Goal: Task Accomplishment & Management: Use online tool/utility

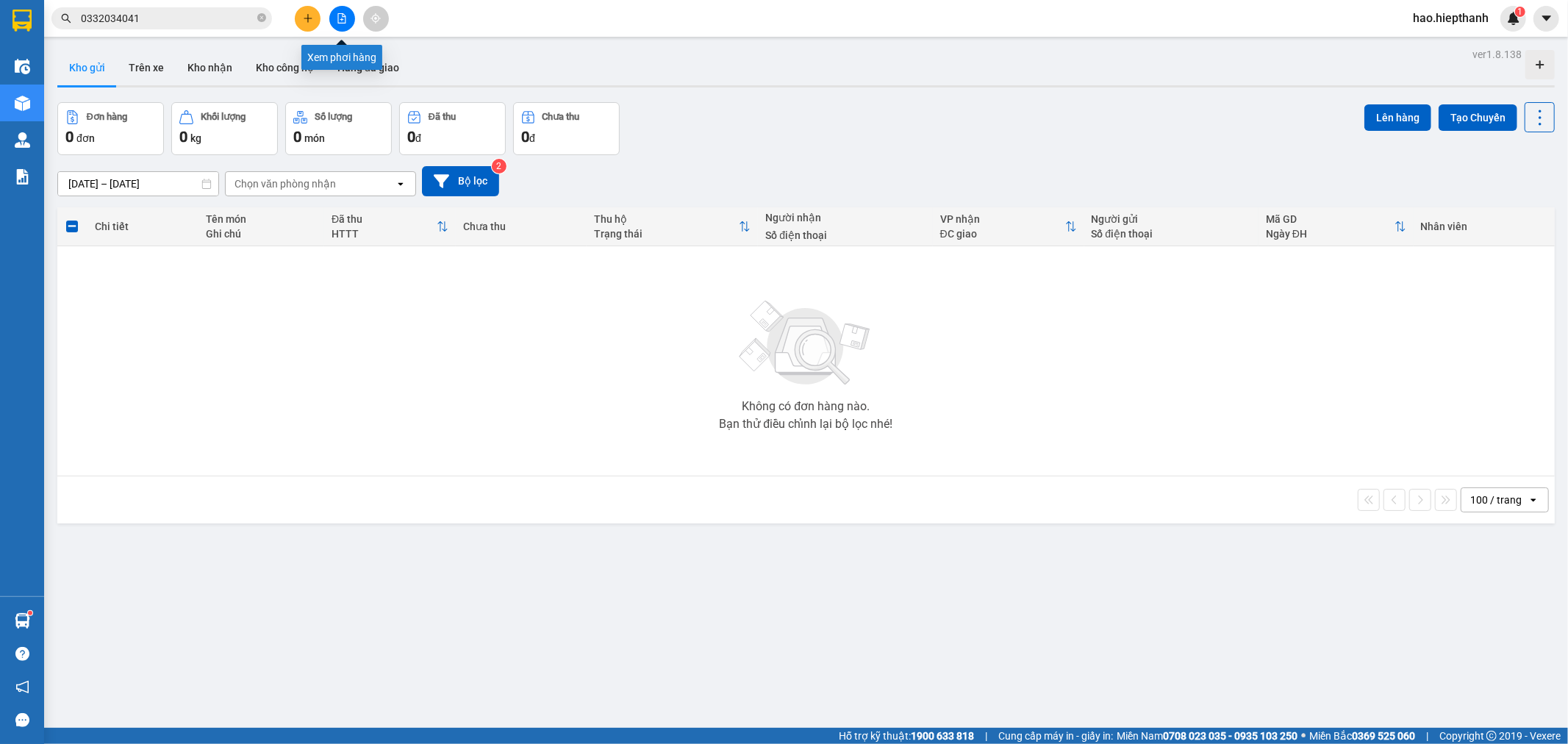
click at [335, 16] on button at bounding box center [343, 19] width 26 height 26
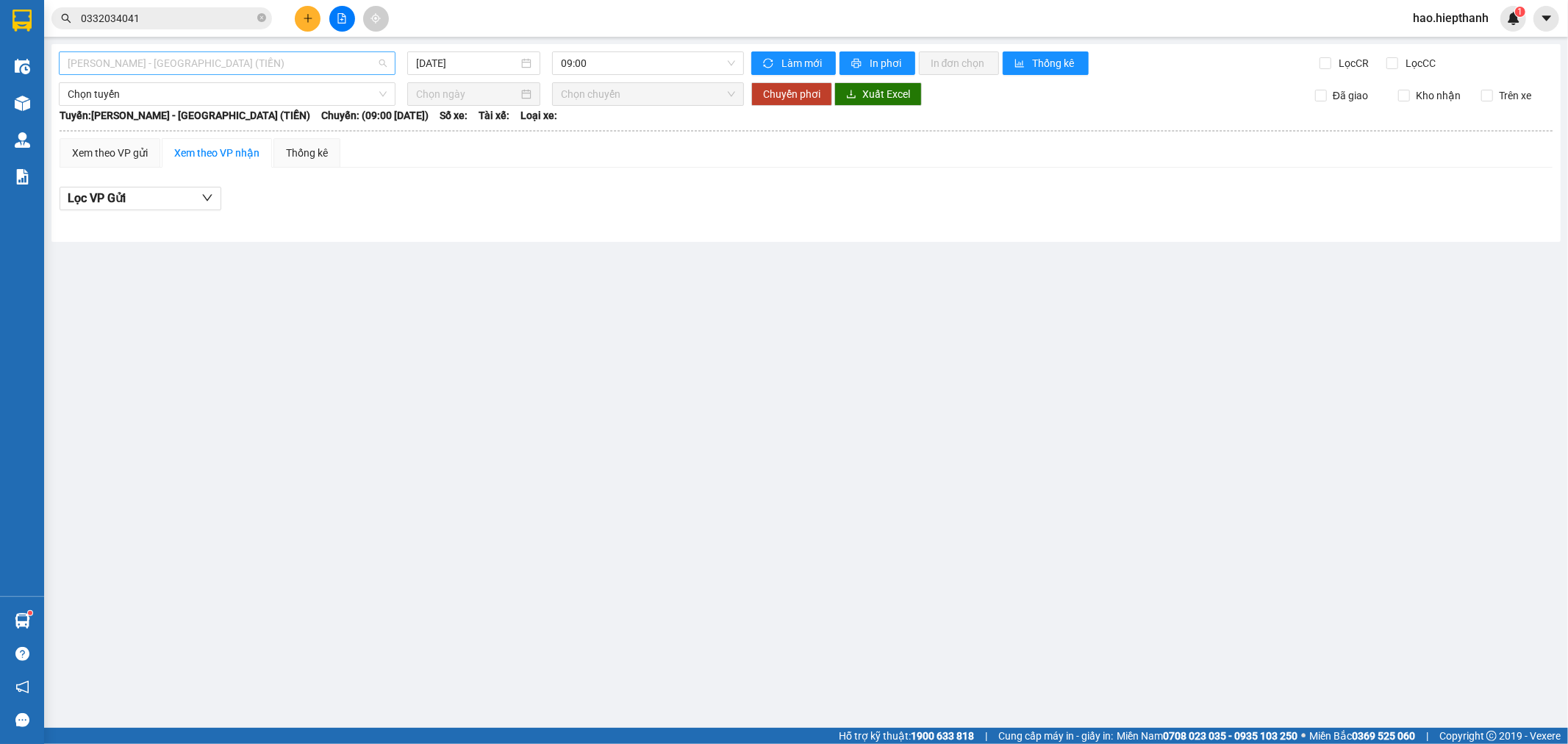
click at [200, 63] on span "[PERSON_NAME] - [GEOGRAPHIC_DATA] (TIỀN)" at bounding box center [227, 64] width 320 height 22
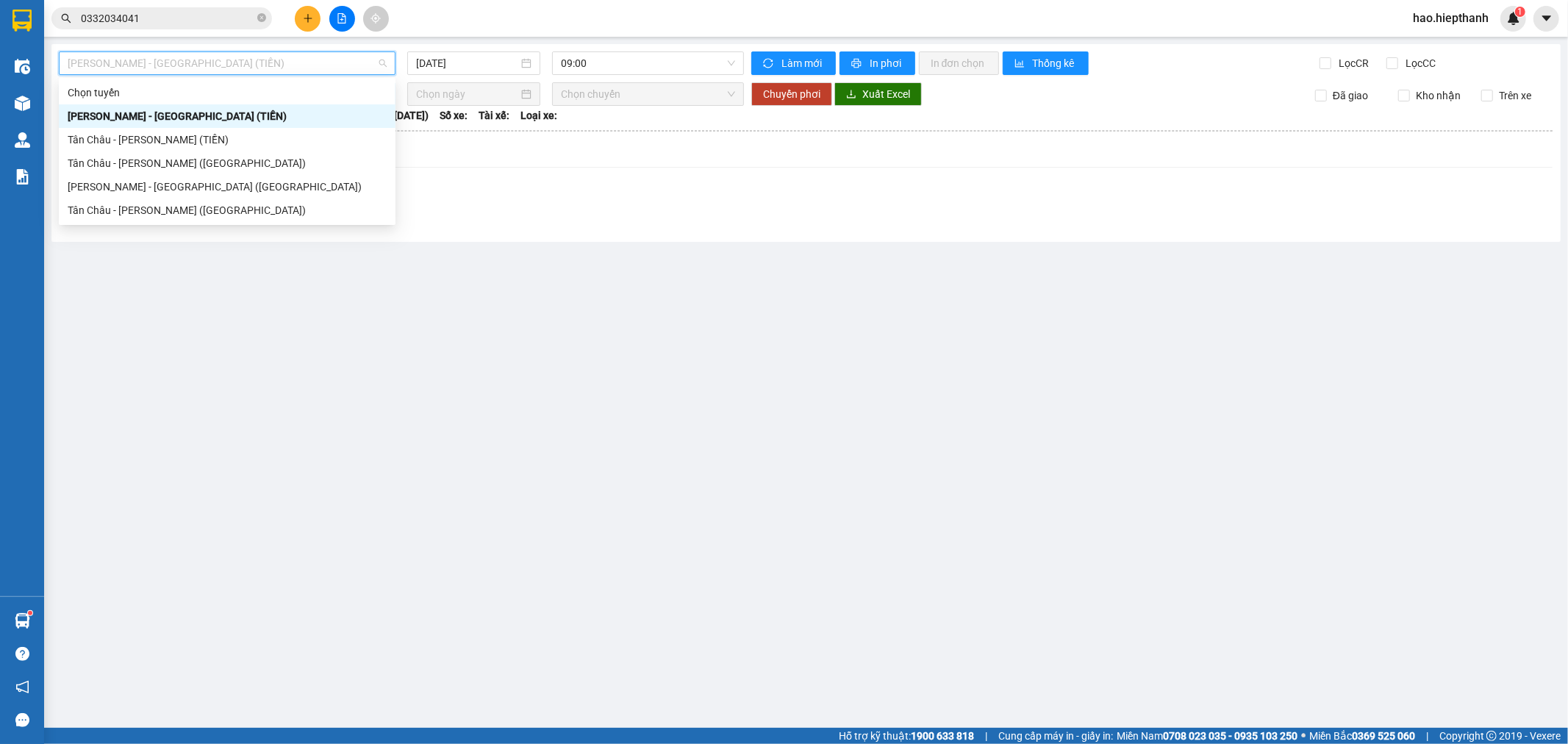
drag, startPoint x: 108, startPoint y: 118, endPoint x: 199, endPoint y: 94, distance: 94.1
click at [143, 108] on div "[PERSON_NAME] - [GEOGRAPHIC_DATA] (TIỀN)" at bounding box center [227, 116] width 320 height 16
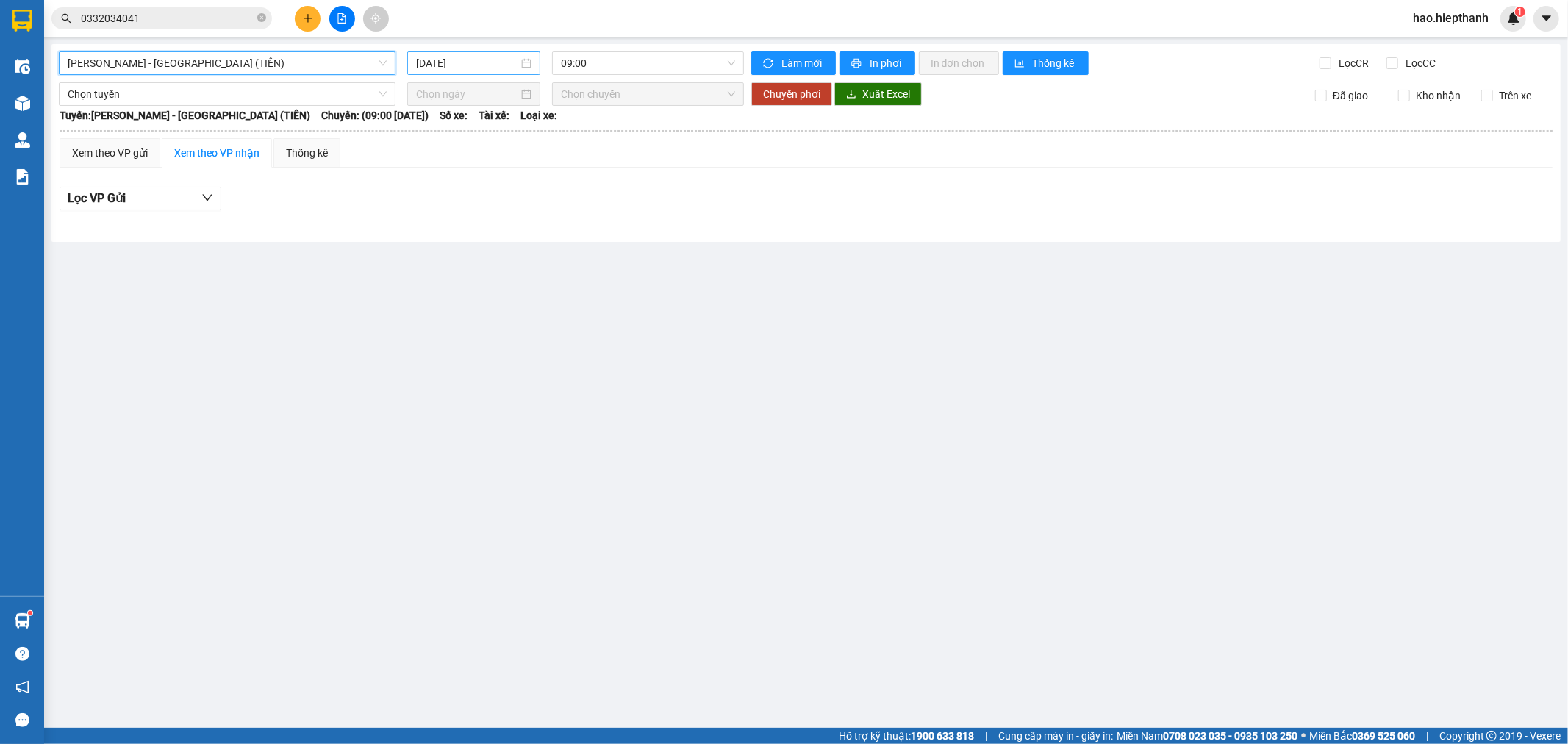
click at [475, 67] on input "[DATE]" at bounding box center [466, 63] width 102 height 16
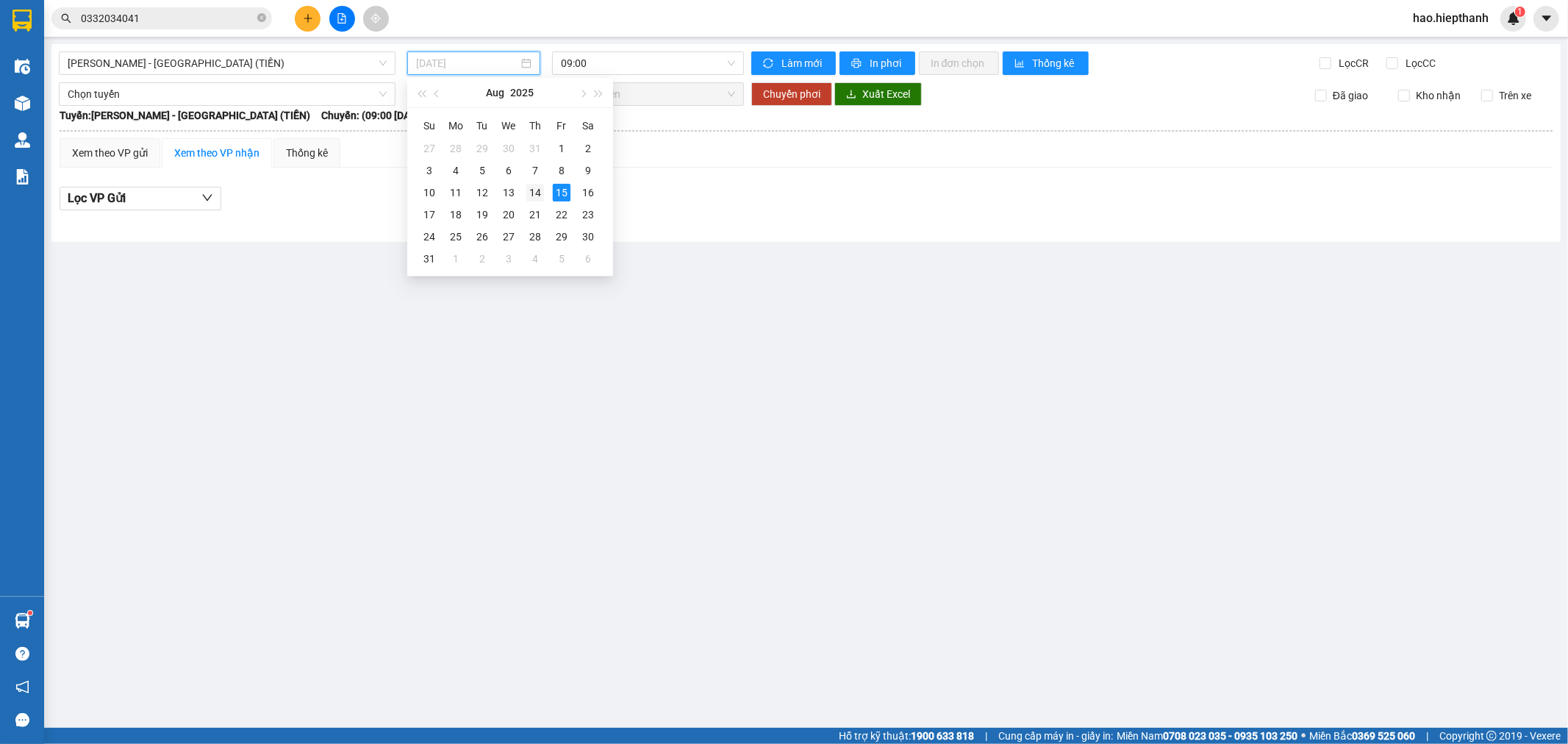
click at [533, 193] on div "14" at bounding box center [535, 193] width 18 height 18
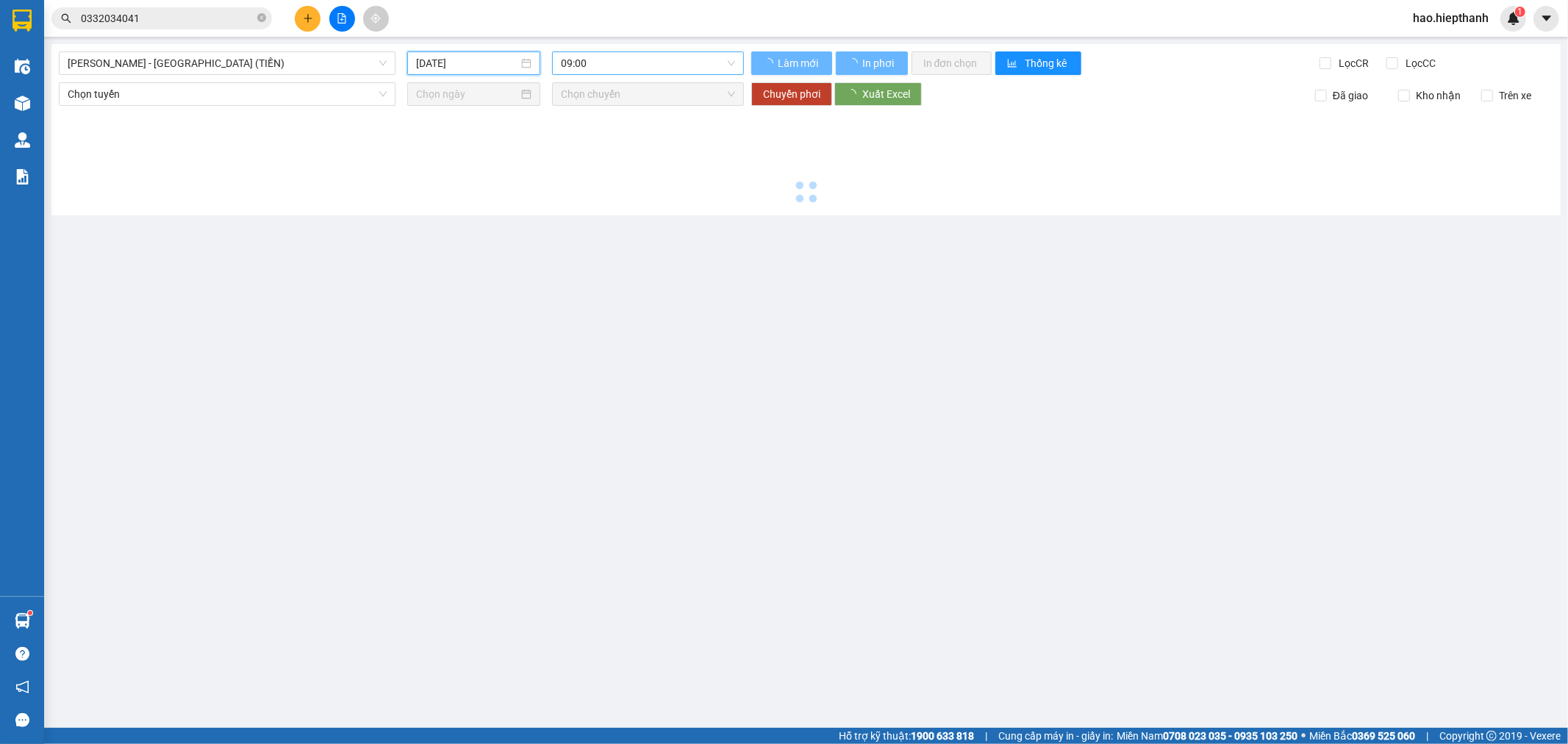
type input "[DATE]"
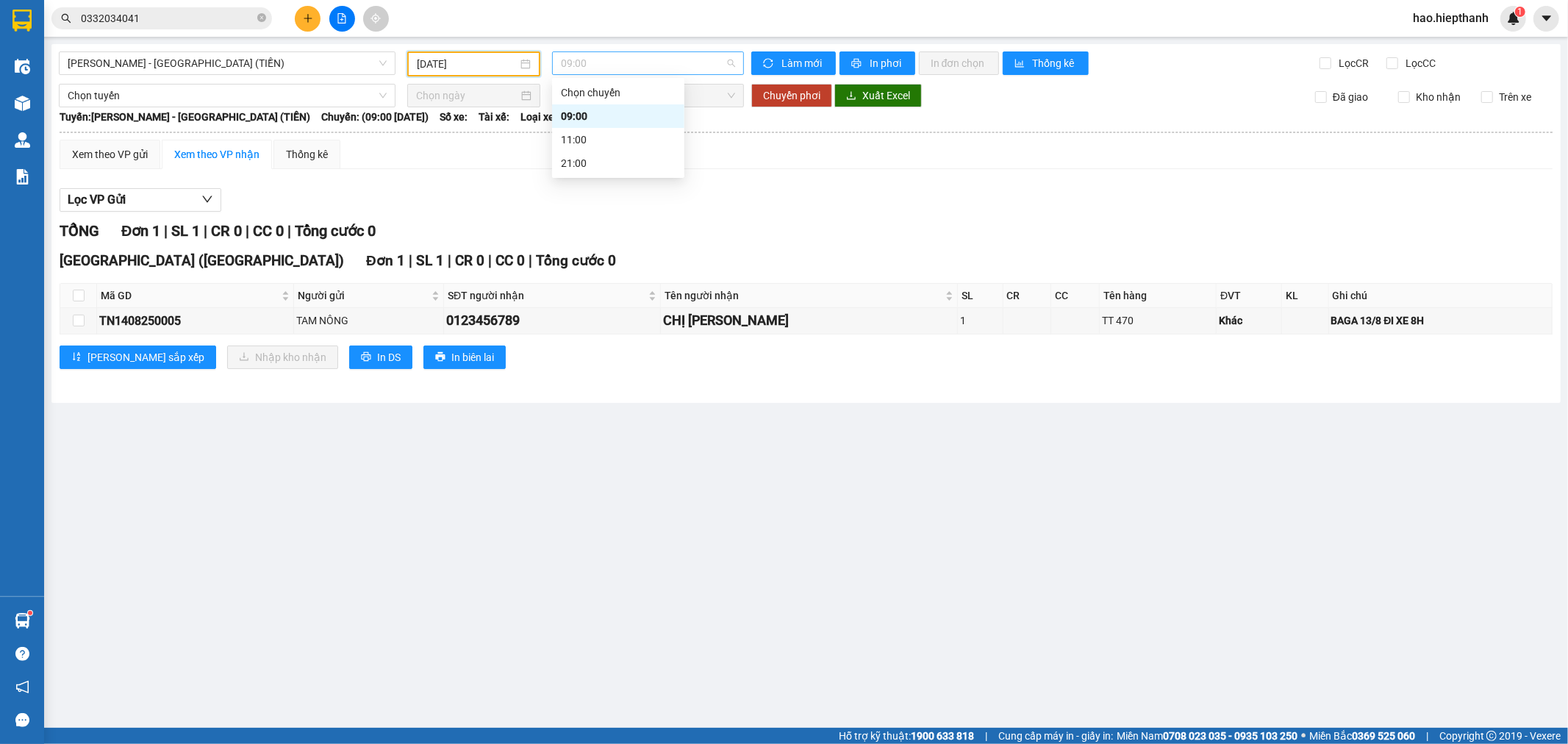
click at [593, 56] on span "09:00" at bounding box center [648, 64] width 174 height 22
click at [590, 164] on div "21:00" at bounding box center [618, 163] width 115 height 16
